Goal: Book appointment/travel/reservation

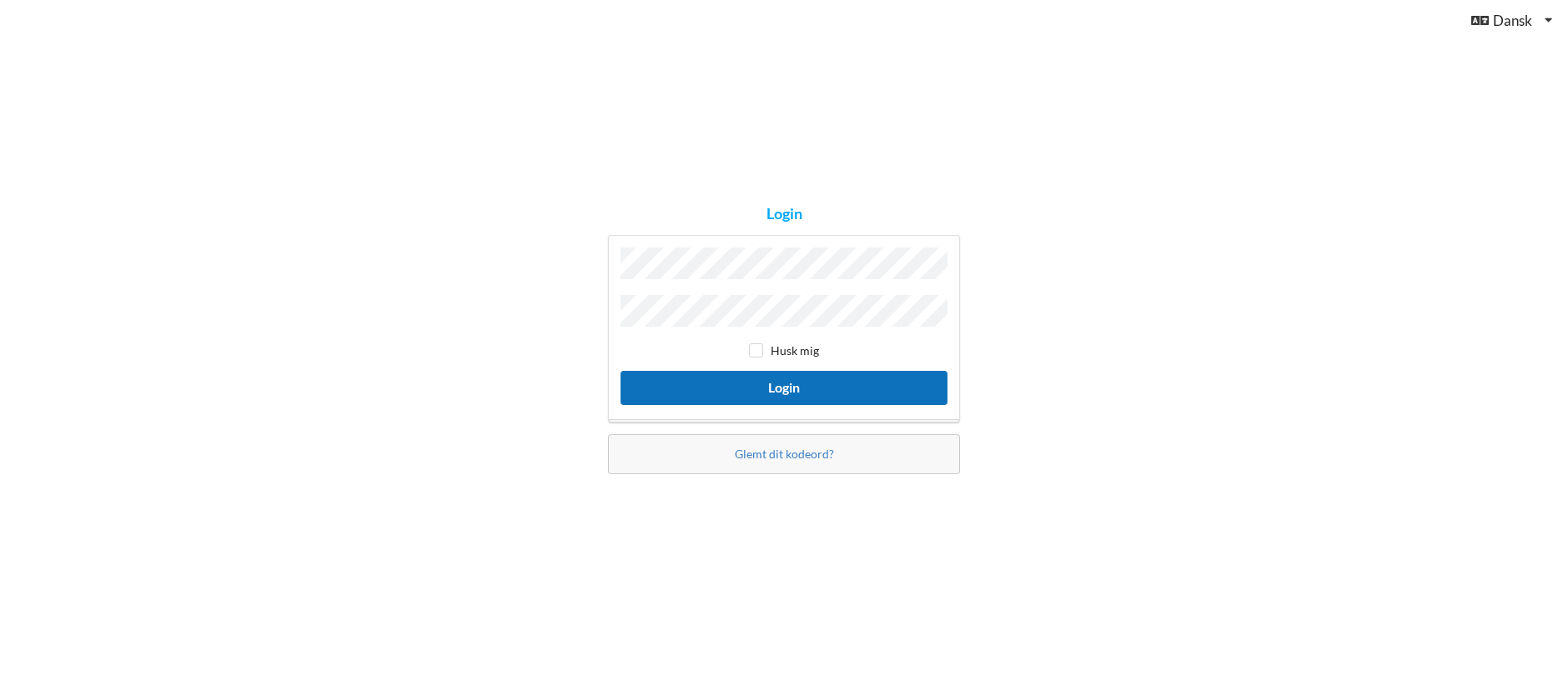
click at [796, 383] on button "Login" at bounding box center [784, 388] width 327 height 34
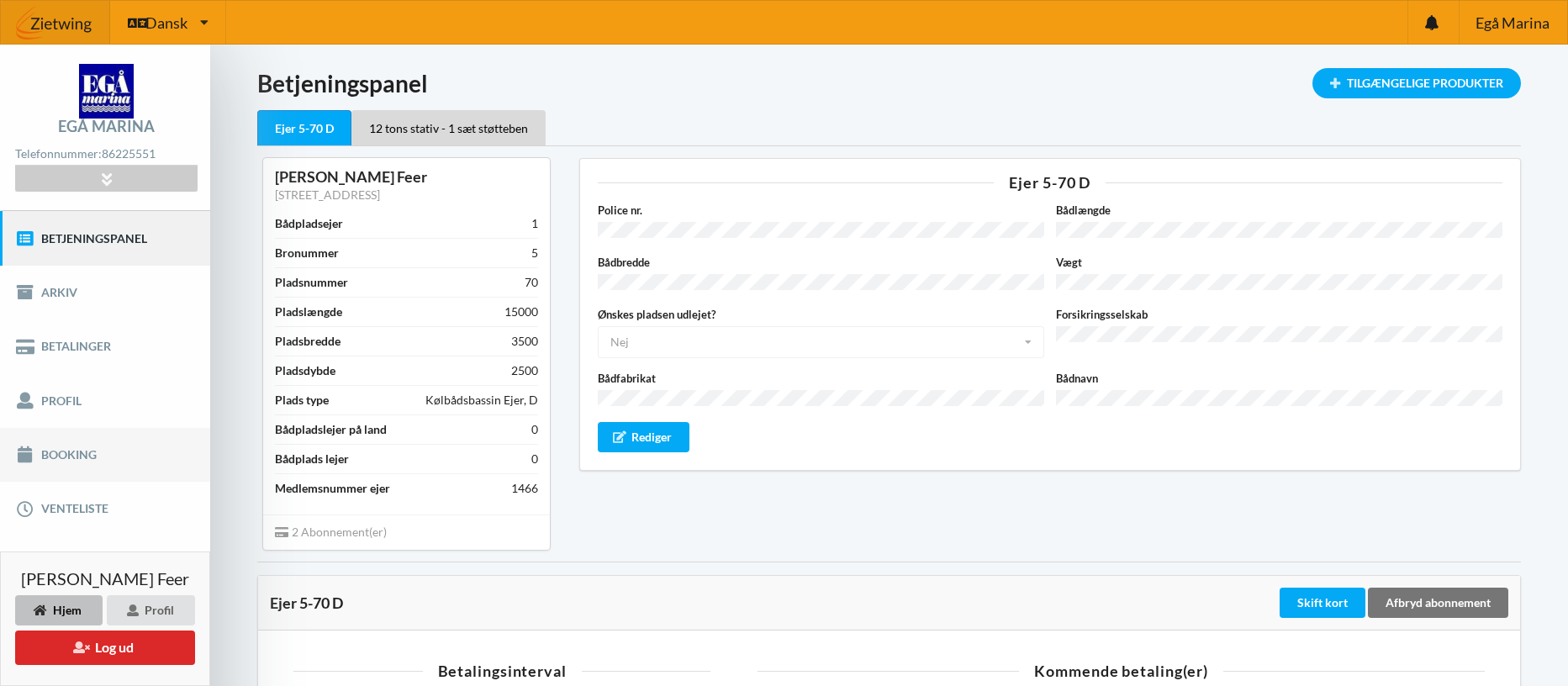
click at [62, 453] on link "Booking" at bounding box center [104, 454] width 210 height 54
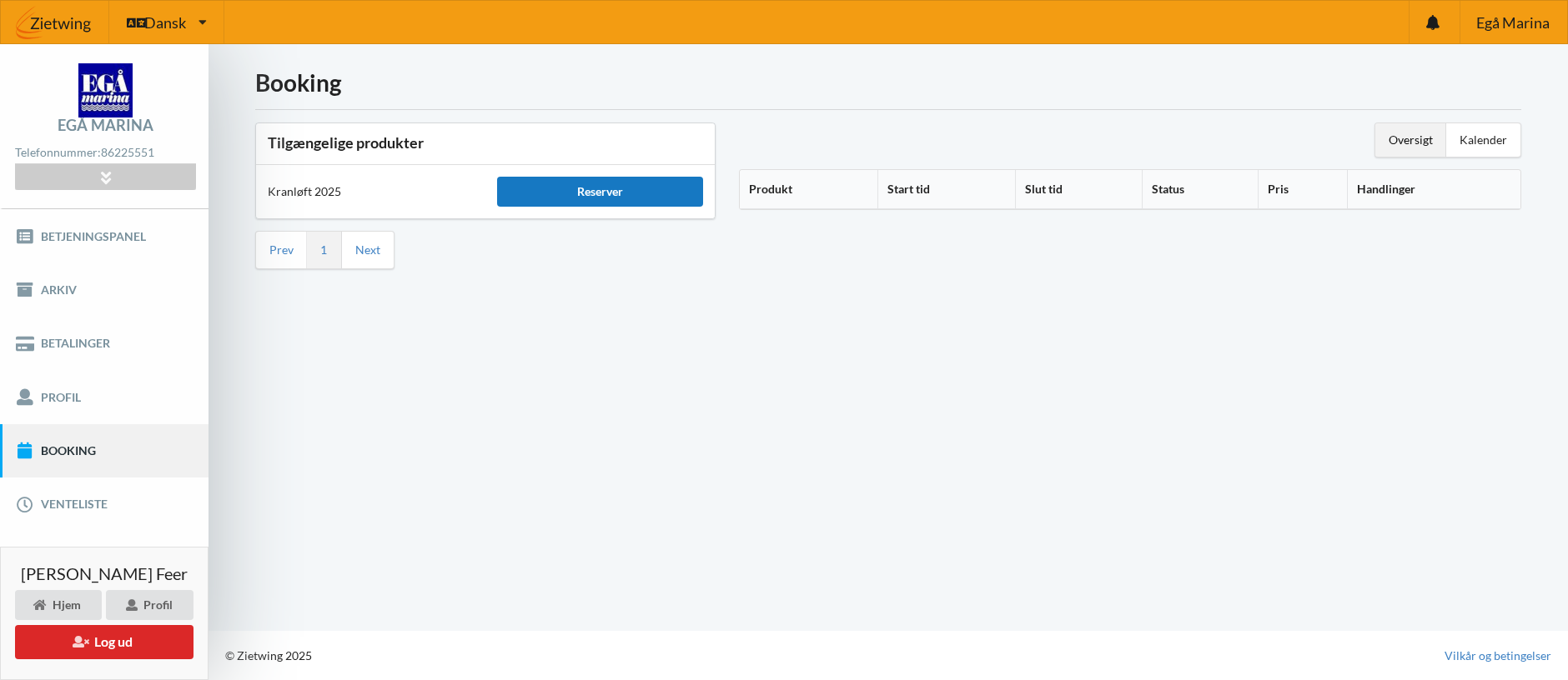
click at [562, 190] on div "Reserver" at bounding box center [600, 192] width 206 height 30
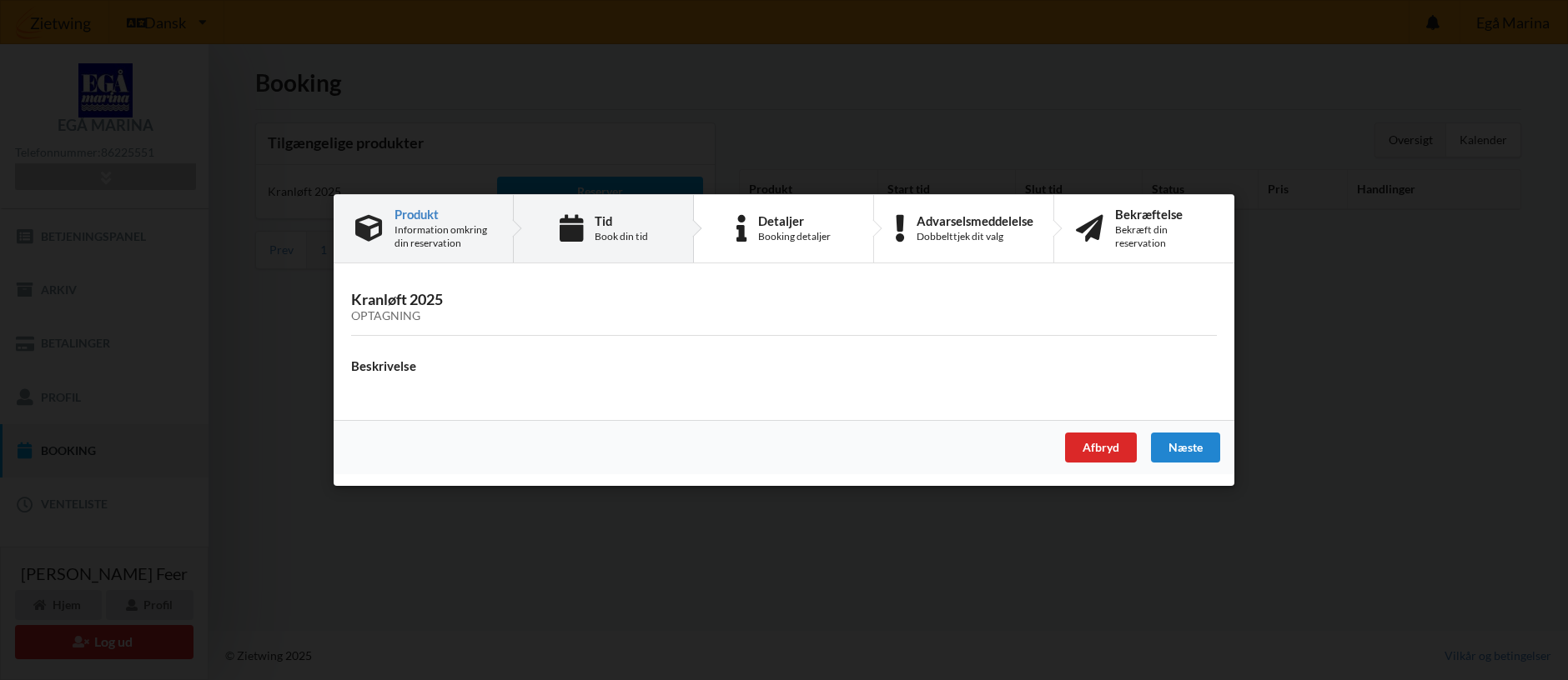
click at [614, 230] on div "Book din tid" at bounding box center [620, 236] width 54 height 14
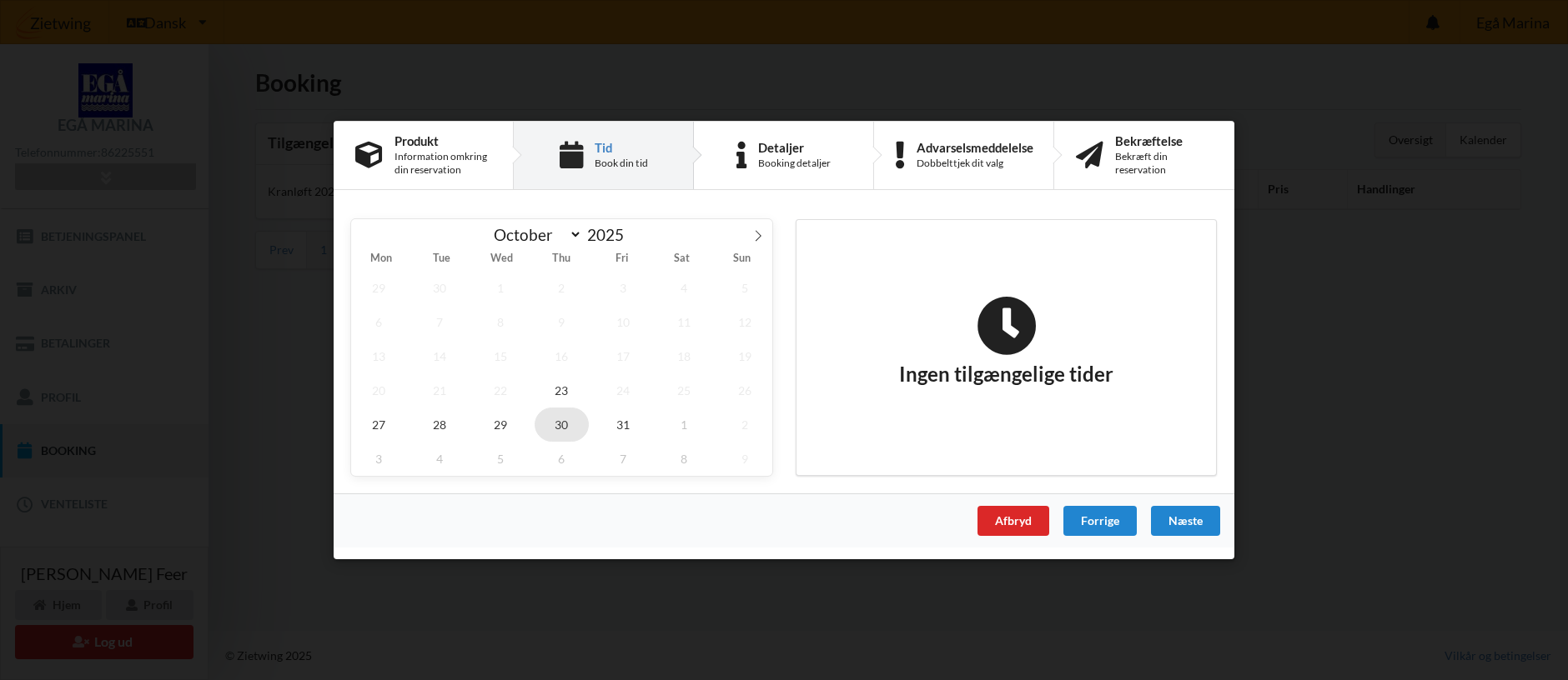
click at [558, 425] on span "30" at bounding box center [561, 425] width 55 height 34
